Goal: Task Accomplishment & Management: Manage account settings

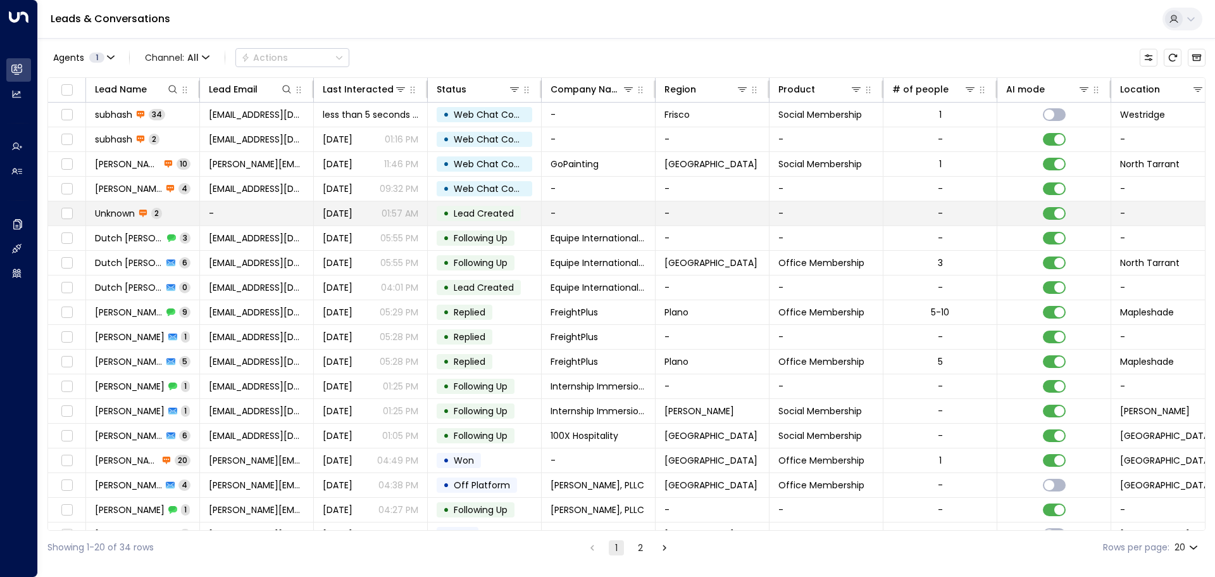
click at [184, 216] on td "Unknown 2" at bounding box center [143, 213] width 114 height 24
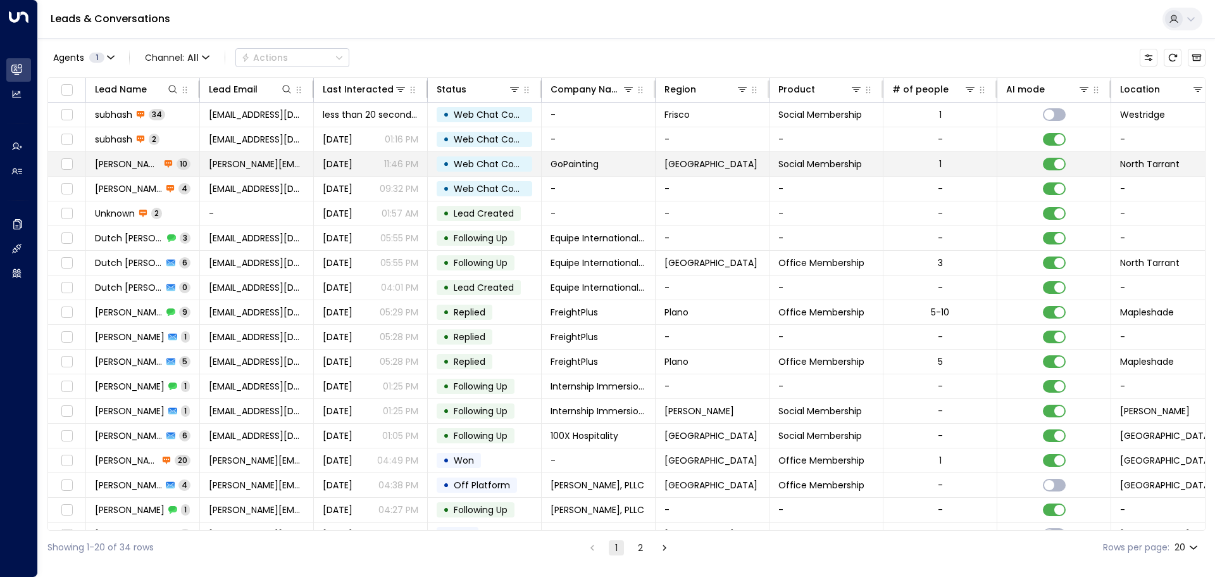
click at [327, 167] on span "[DATE]" at bounding box center [338, 164] width 30 height 13
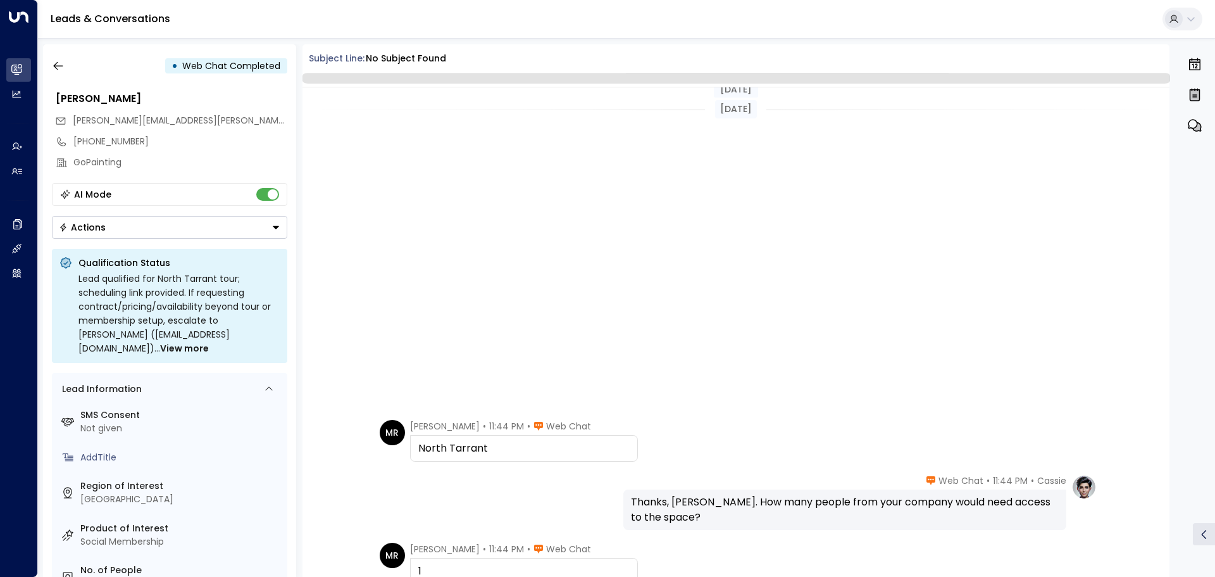
scroll to position [401, 0]
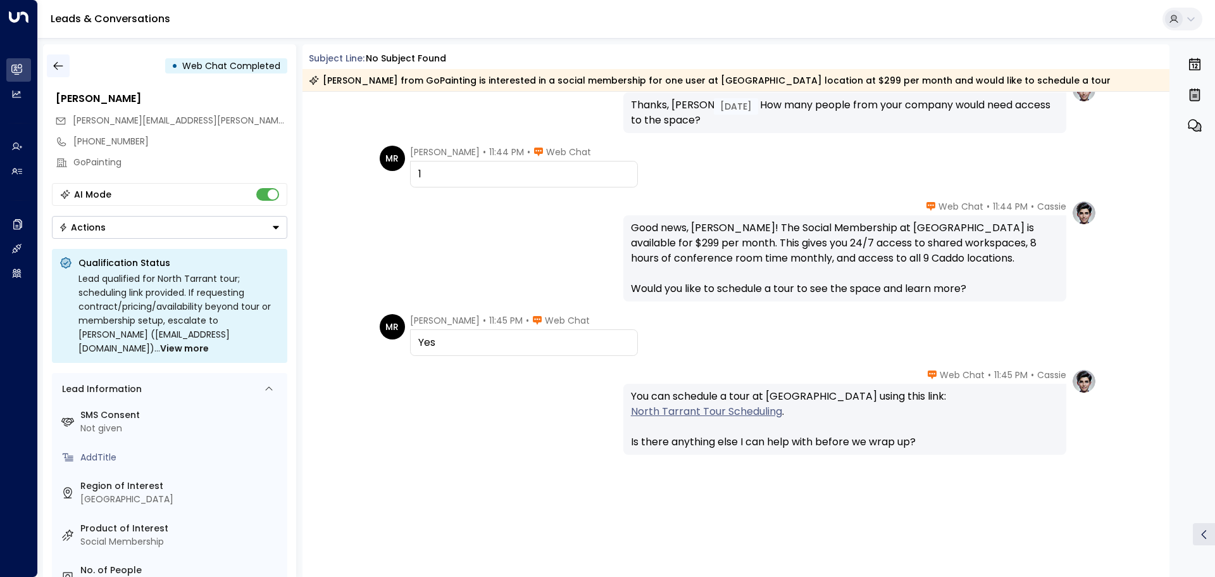
click at [66, 64] on button "button" at bounding box center [58, 65] width 23 height 23
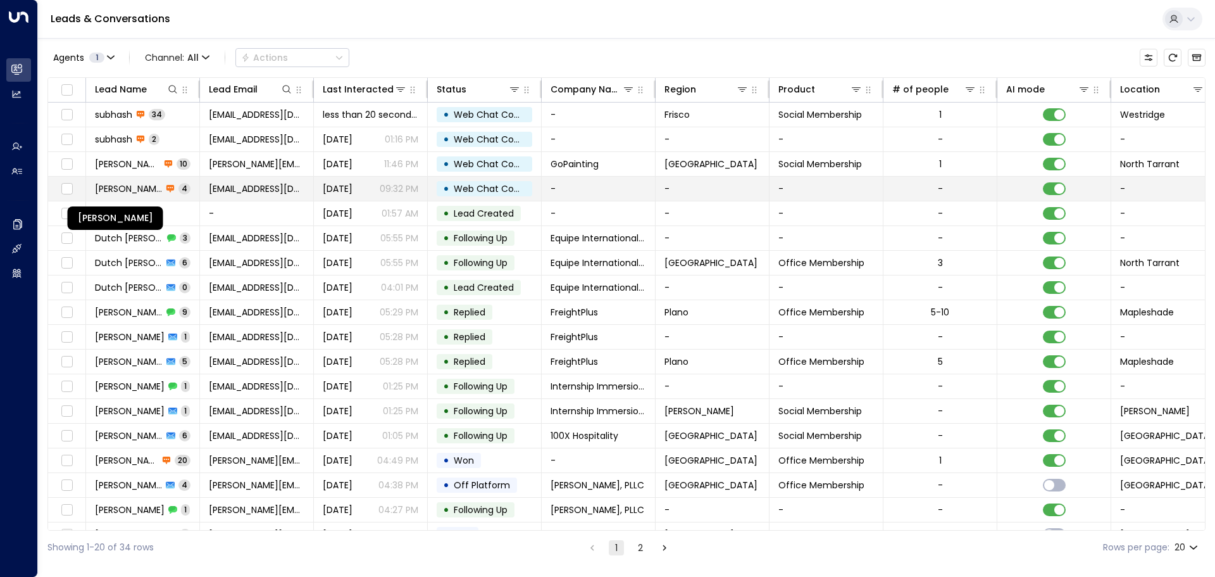
click at [121, 182] on span "[PERSON_NAME]" at bounding box center [128, 188] width 67 height 13
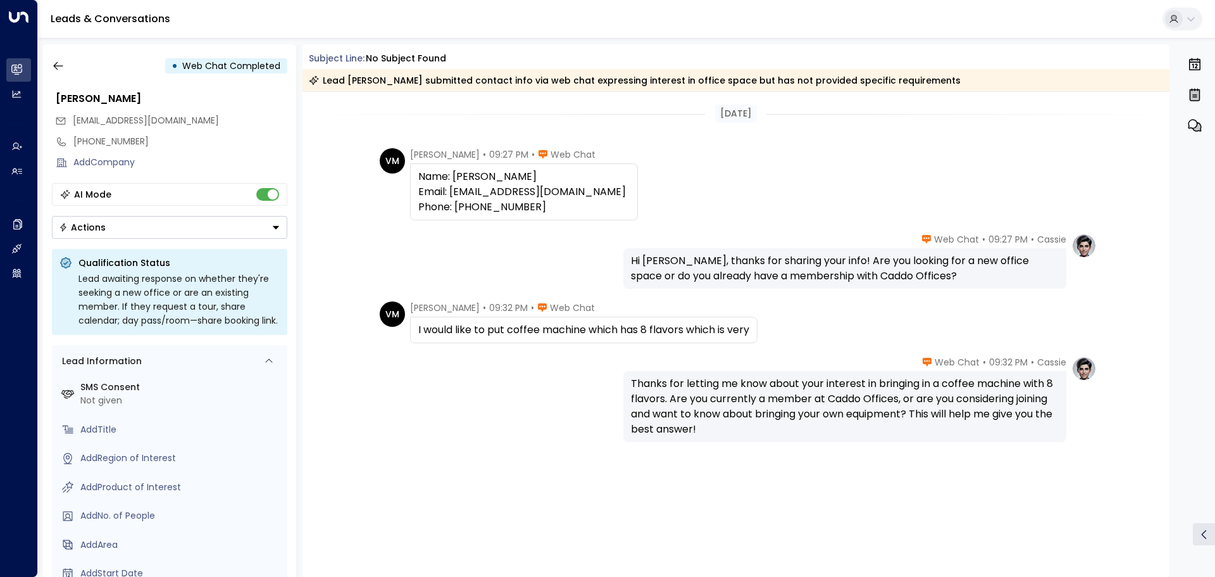
click at [668, 334] on div "I would like to put coffee machine which has 8 flavors which is very" at bounding box center [583, 329] width 331 height 15
click at [63, 64] on icon "button" at bounding box center [58, 65] width 13 height 13
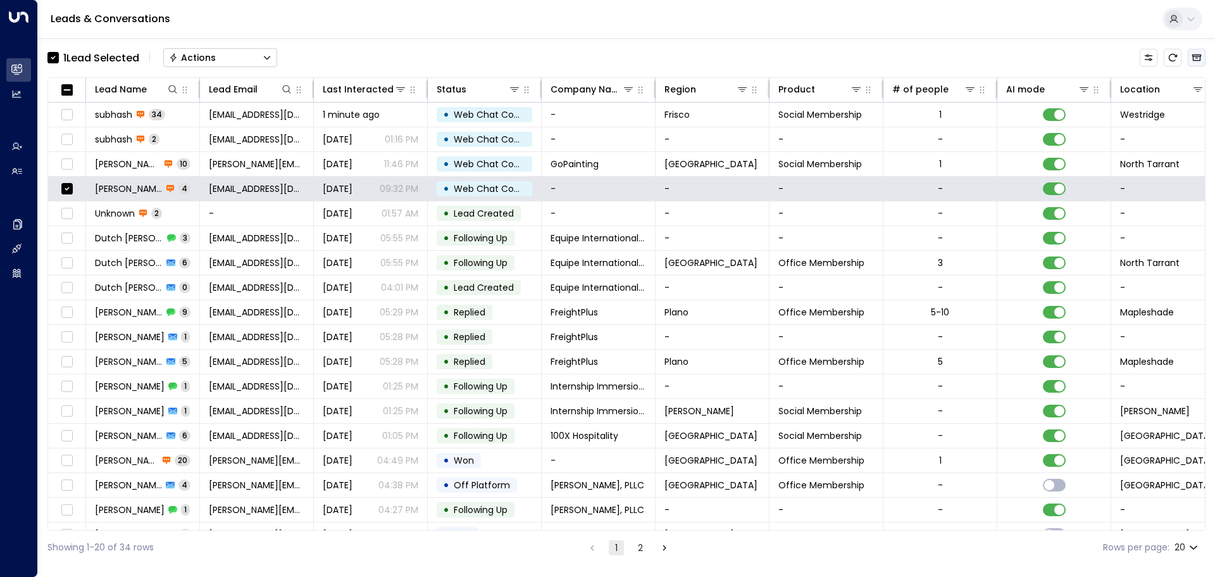
click at [1200, 62] on icon "Archived Leads" at bounding box center [1197, 58] width 10 height 10
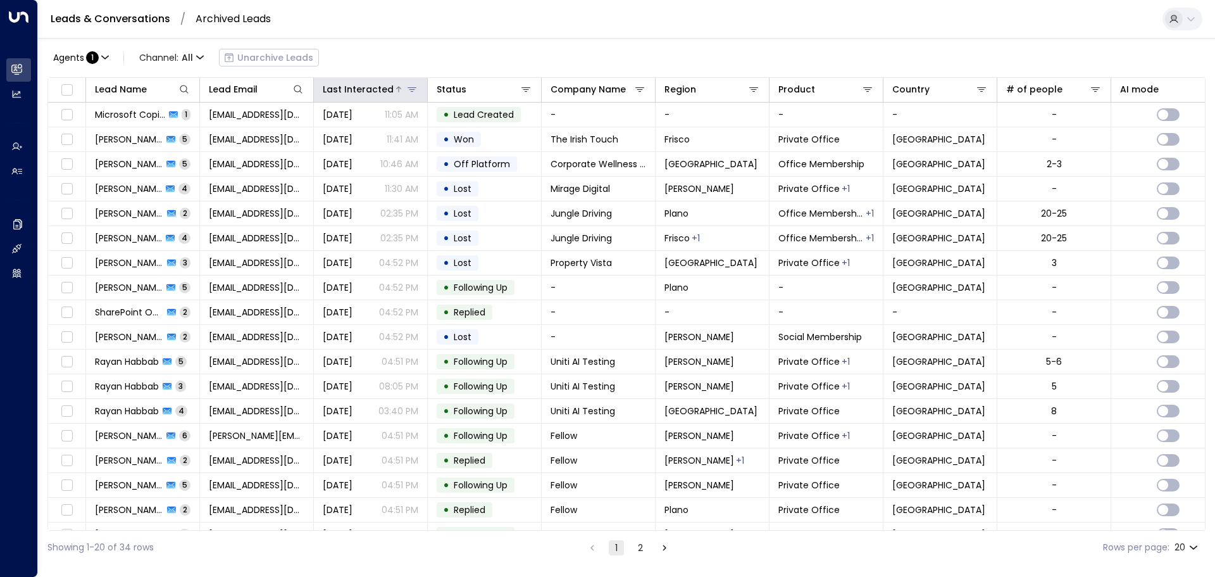
click at [353, 90] on div "Last Interacted" at bounding box center [358, 89] width 71 height 15
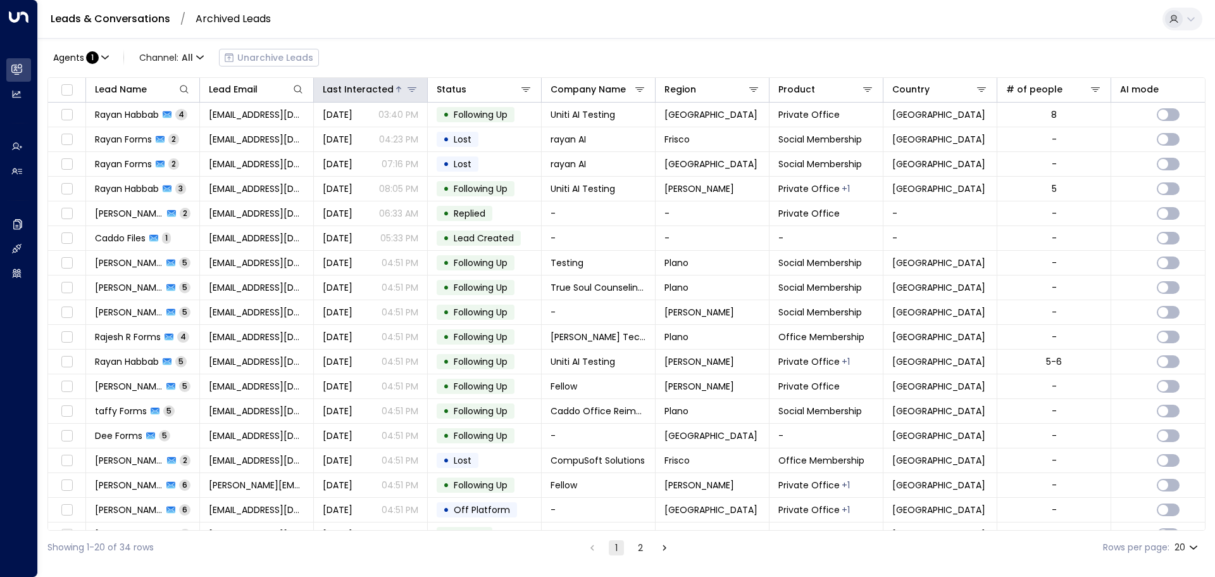
click at [353, 89] on div "Last Interacted" at bounding box center [358, 89] width 71 height 15
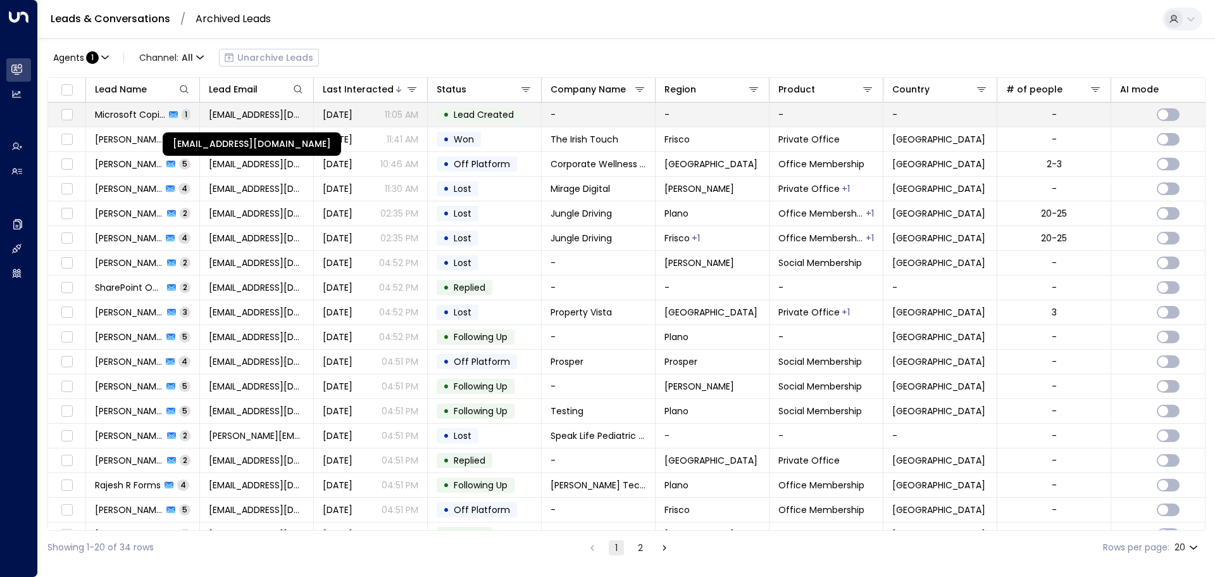
click at [271, 111] on span "[EMAIL_ADDRESS][DOMAIN_NAME]" at bounding box center [257, 114] width 96 height 13
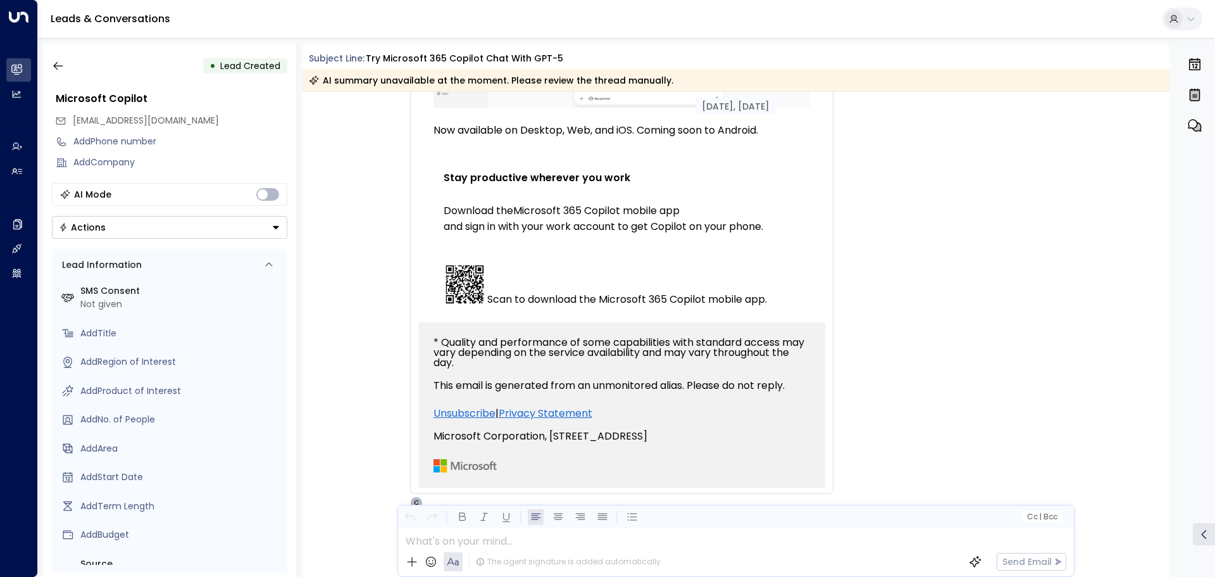
scroll to position [902, 0]
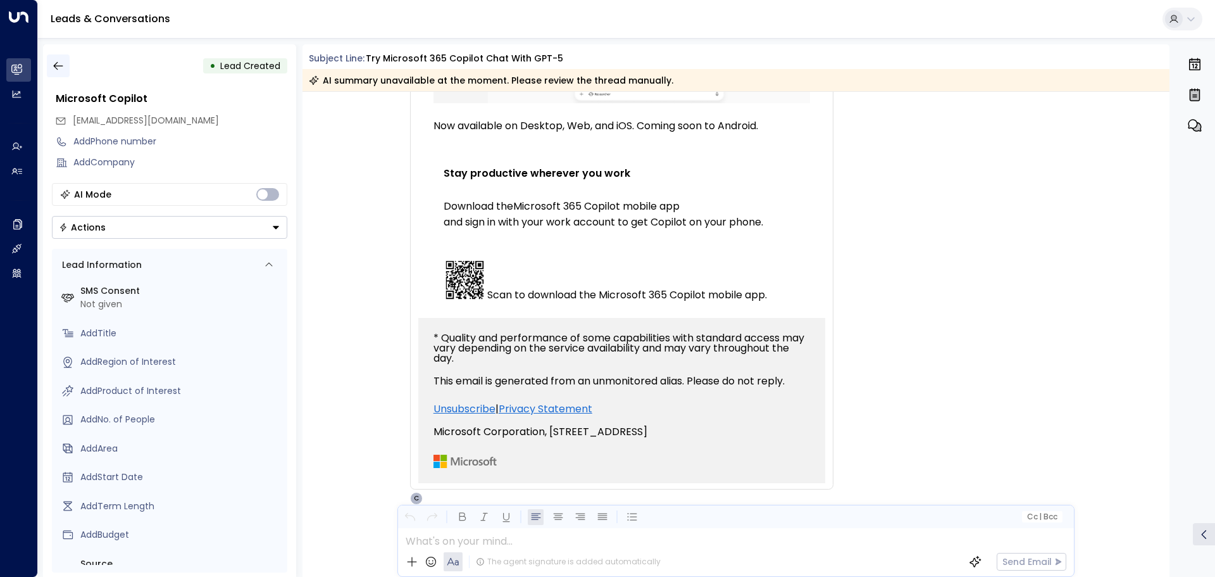
click at [57, 62] on icon "button" at bounding box center [57, 66] width 9 height 8
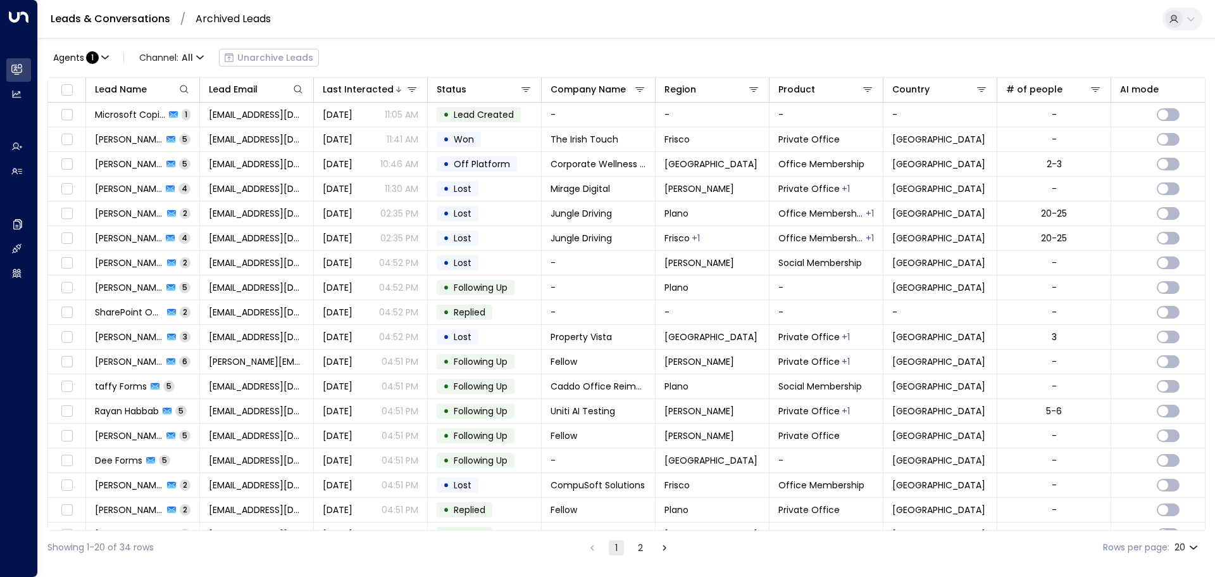
click at [144, 18] on link "Leads & Conversations" at bounding box center [111, 18] width 120 height 15
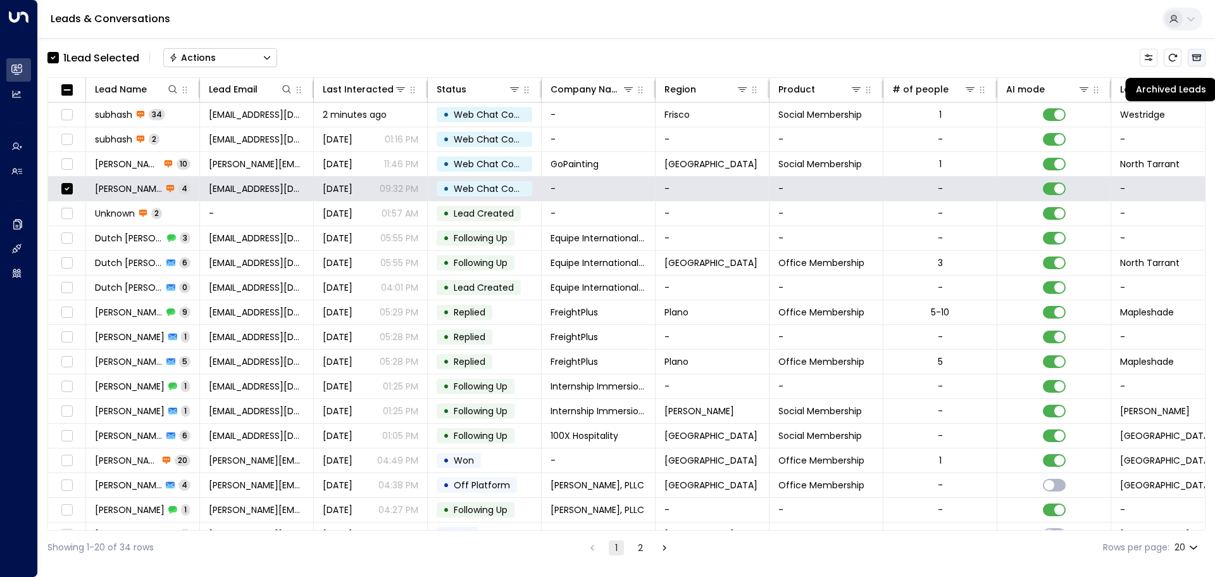
click at [1195, 57] on icon "Archived Leads" at bounding box center [1197, 58] width 10 height 10
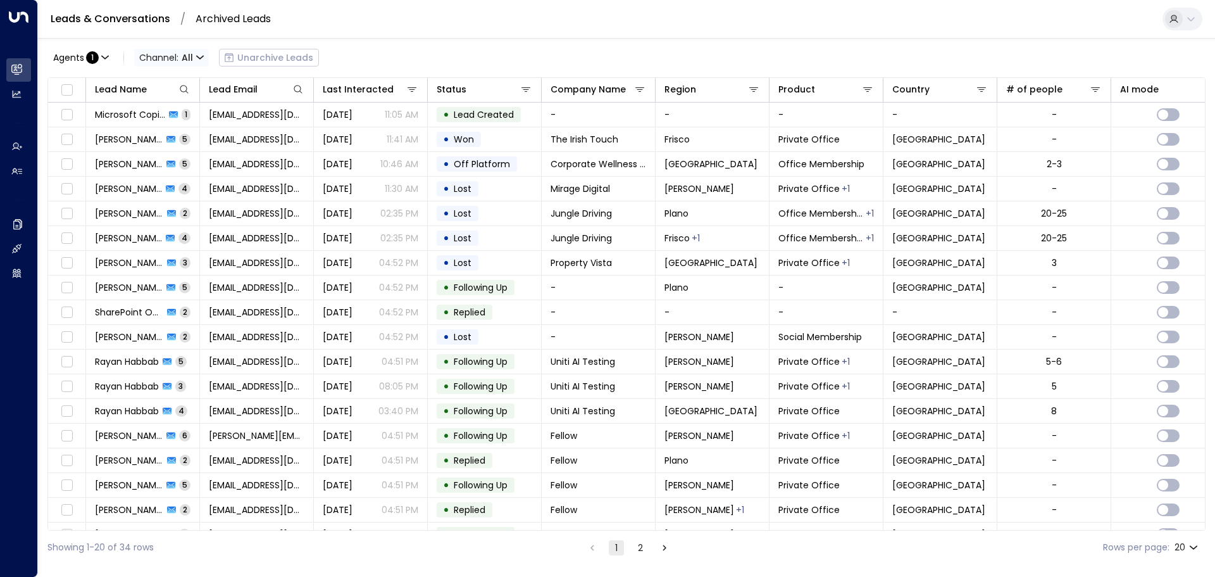
click at [173, 58] on span "Channel: All" at bounding box center [171, 58] width 75 height 18
click at [313, 22] on div at bounding box center [607, 288] width 1215 height 577
click at [96, 58] on span "1" at bounding box center [92, 57] width 13 height 13
click at [137, 46] on div at bounding box center [607, 288] width 1215 height 577
click at [136, 23] on link "Leads & Conversations" at bounding box center [111, 18] width 120 height 15
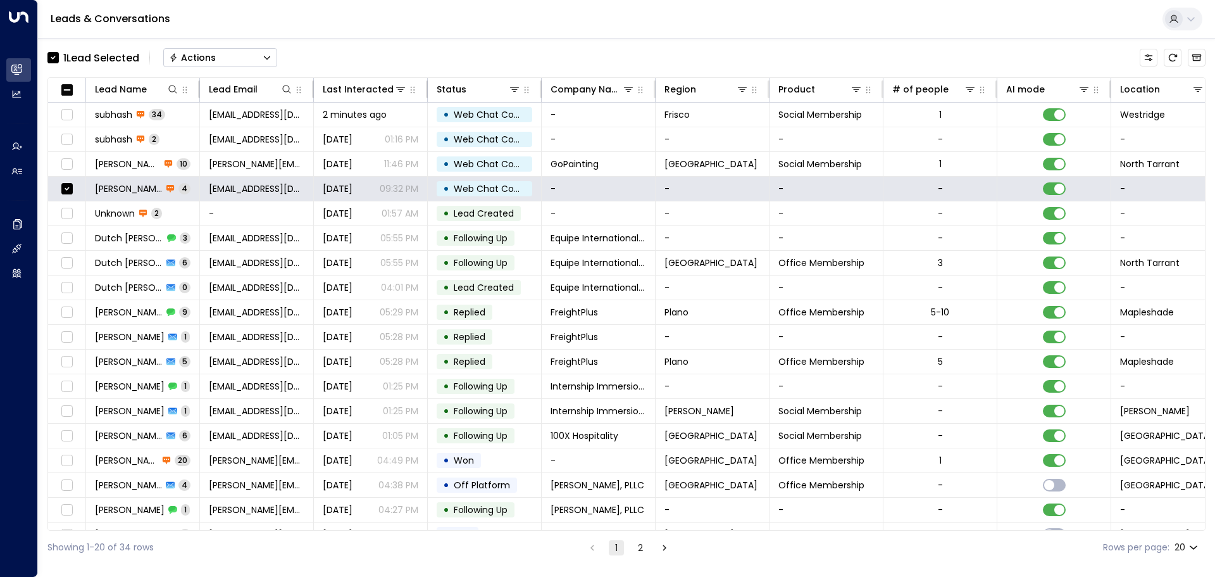
click at [553, 42] on div "1 Lead Selected Actions Lead Name Lead Email Last Interacted Status Company Nam…" at bounding box center [626, 301] width 1158 height 526
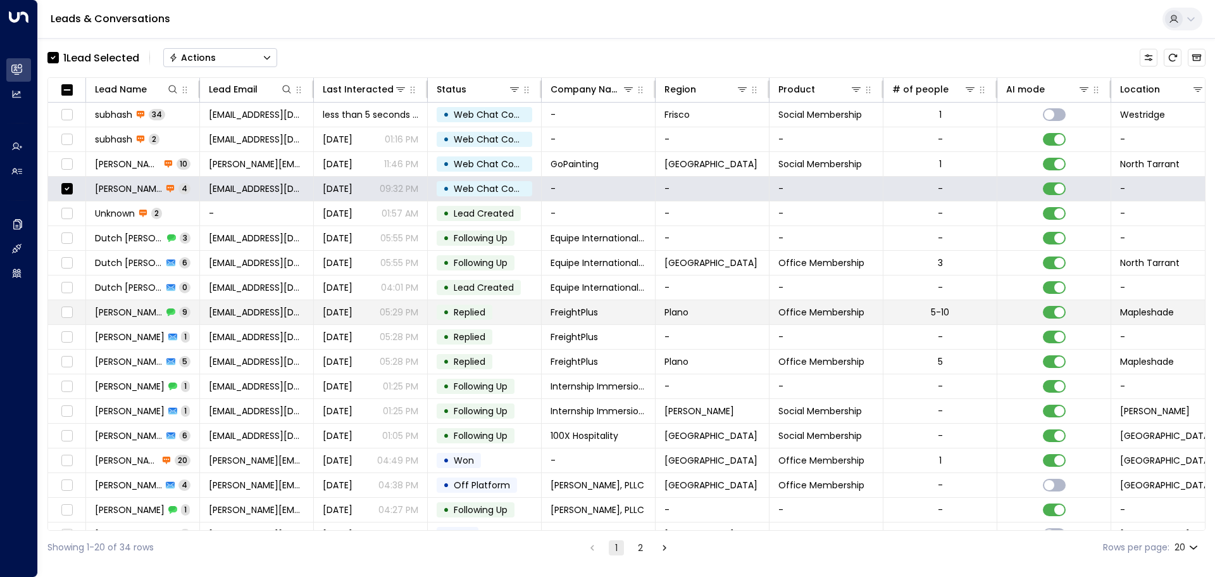
click at [614, 318] on td "FreightPlus" at bounding box center [599, 312] width 114 height 24
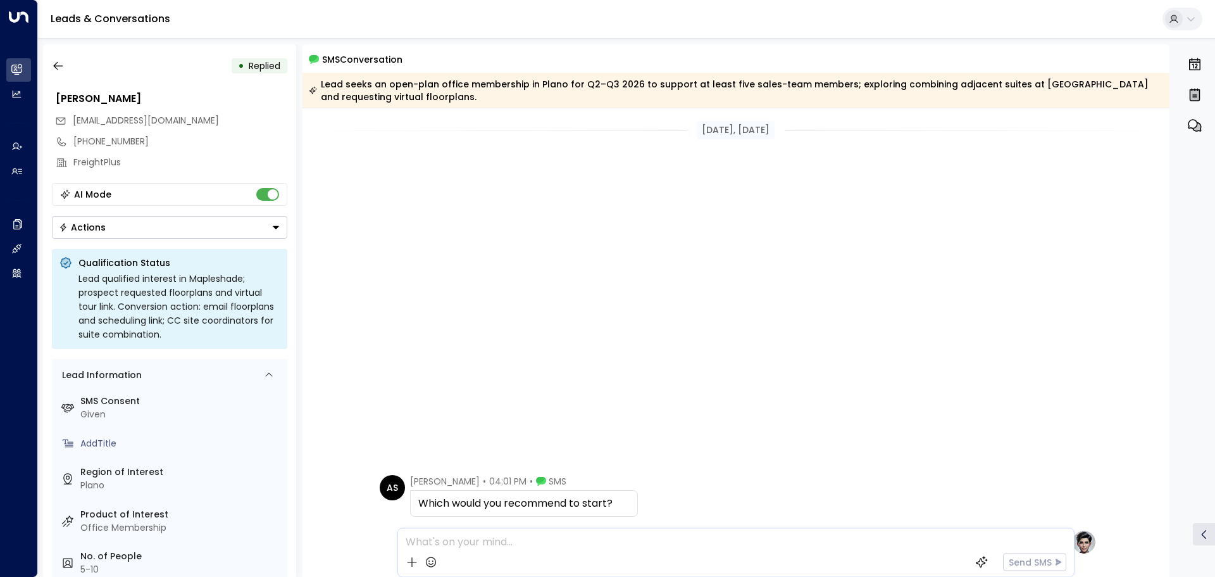
scroll to position [448, 0]
